Goal: Obtain resource: Obtain resource

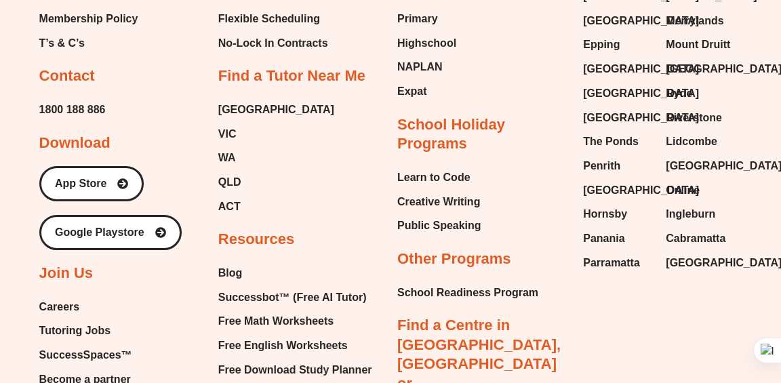
scroll to position [5624, 0]
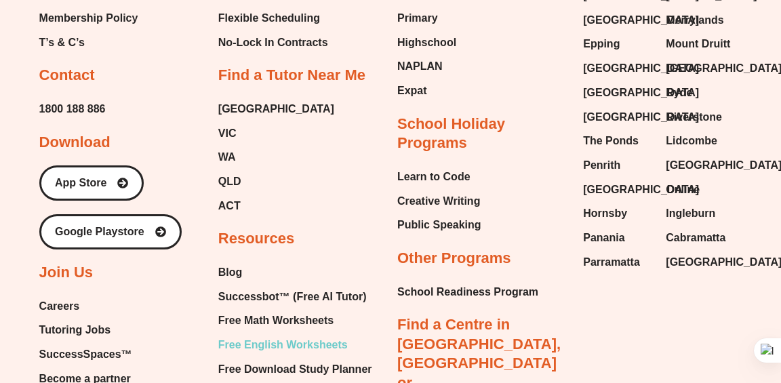
click at [268, 335] on span "Free English Worksheets" at bounding box center [283, 345] width 130 height 20
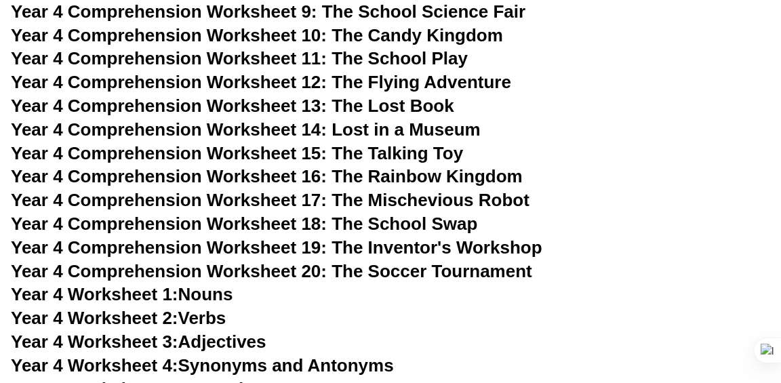
scroll to position [5551, 0]
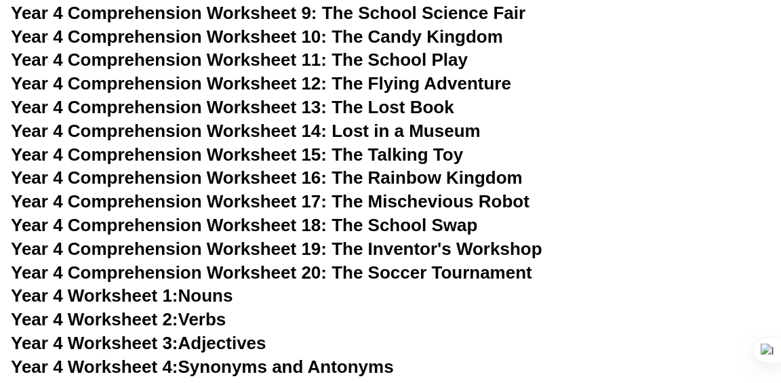
click at [414, 205] on span "Year 4 Comprehension Worksheet 17: The Mischevious Robot" at bounding box center [270, 201] width 519 height 20
click at [406, 104] on span "Year 4 Comprehension Worksheet 13: The Lost Book" at bounding box center [232, 107] width 443 height 20
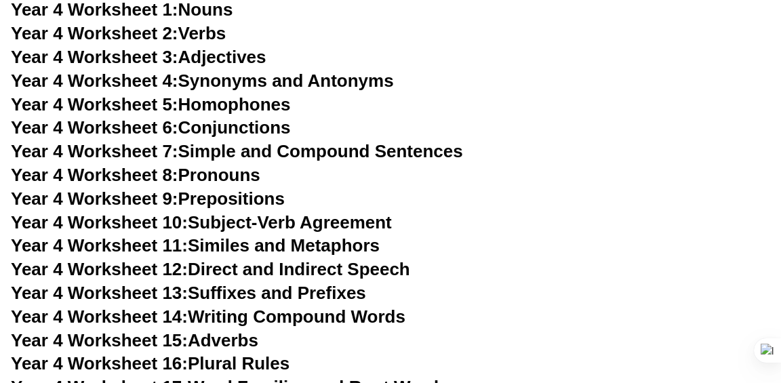
scroll to position [5837, 0]
click at [257, 203] on link "Year 4 Worksheet 9: Prepositions" at bounding box center [148, 199] width 274 height 20
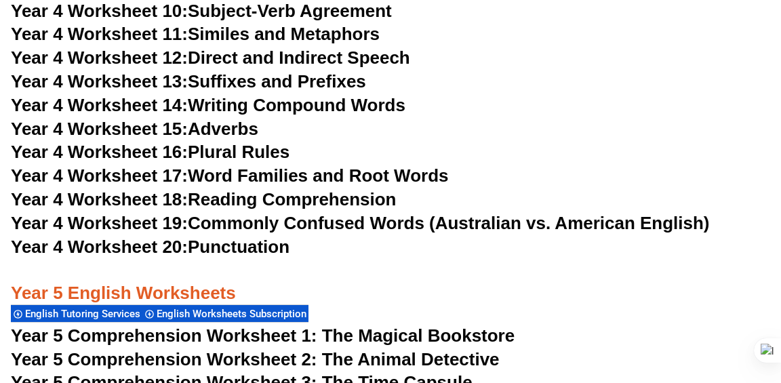
scroll to position [6057, 0]
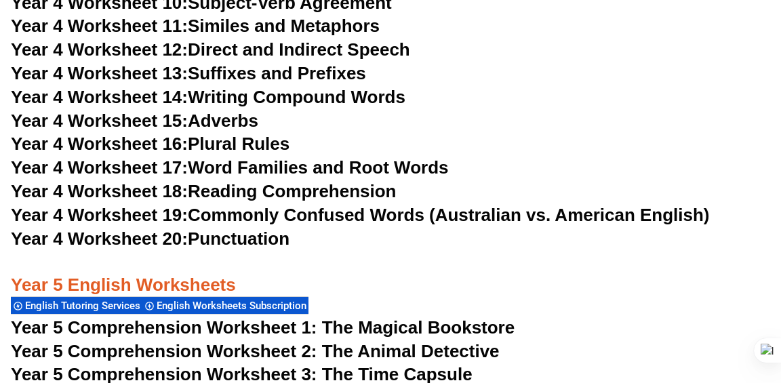
click at [356, 169] on link "Year 4 Worksheet 17: Word Families and Root Words" at bounding box center [229, 167] width 437 height 20
click at [332, 219] on link "Year 4 Worksheet 19: Commonly Confused Words (Australian vs. American English)" at bounding box center [360, 215] width 699 height 20
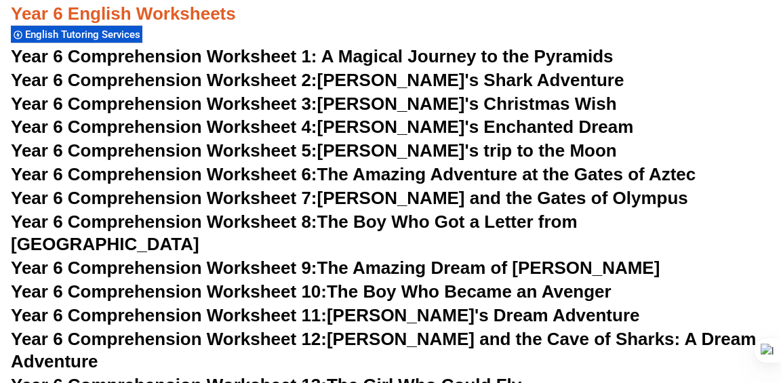
scroll to position [7285, 0]
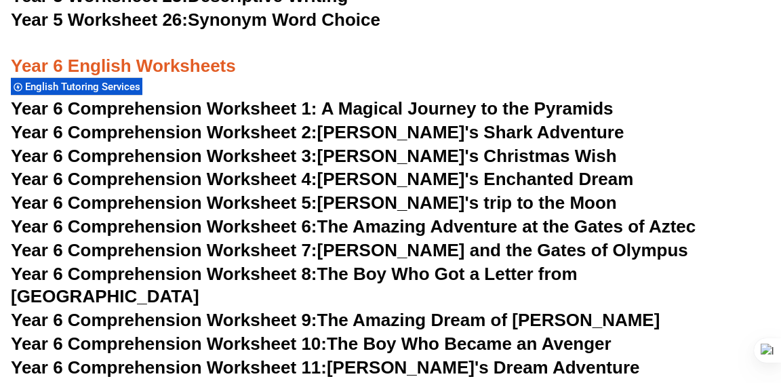
click at [389, 107] on span "Year 6 Comprehension Worksheet 1: A Magical Journey to the Pyramids" at bounding box center [312, 108] width 603 height 20
click at [429, 134] on link "Year 6 Comprehension Worksheet 2: Jake's Shark Adventure" at bounding box center [317, 132] width 613 height 20
